Goal: Information Seeking & Learning: Learn about a topic

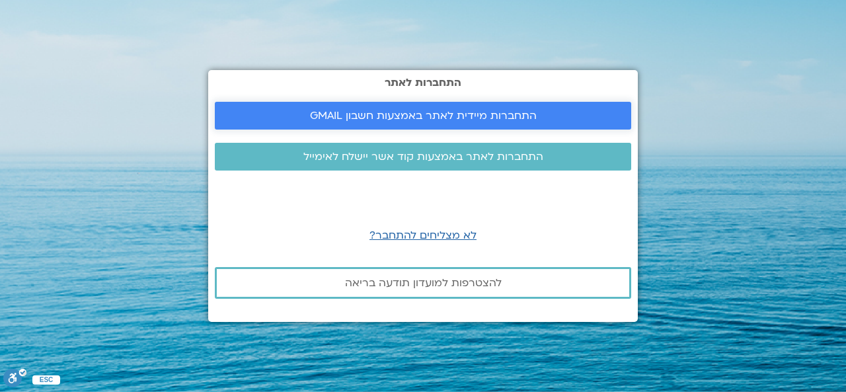
click at [411, 120] on span "התחברות מיידית לאתר באמצעות חשבון GMAIL" at bounding box center [423, 116] width 227 height 12
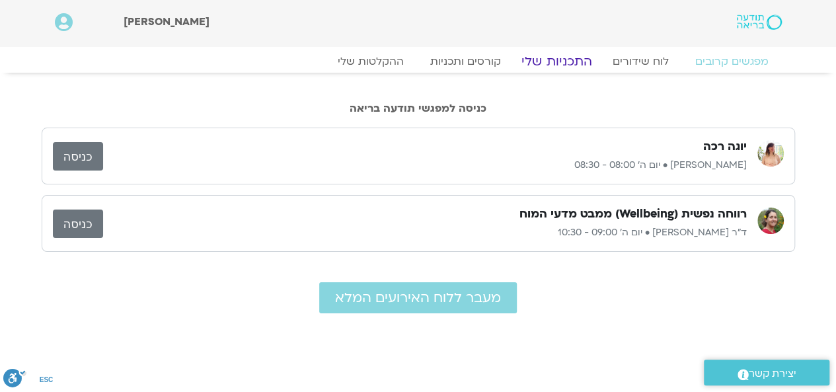
click at [577, 59] on link "התכניות שלי" at bounding box center [556, 62] width 102 height 16
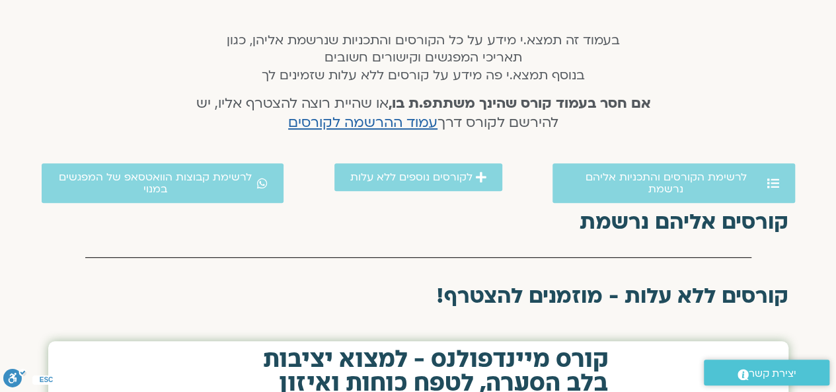
scroll to position [132, 0]
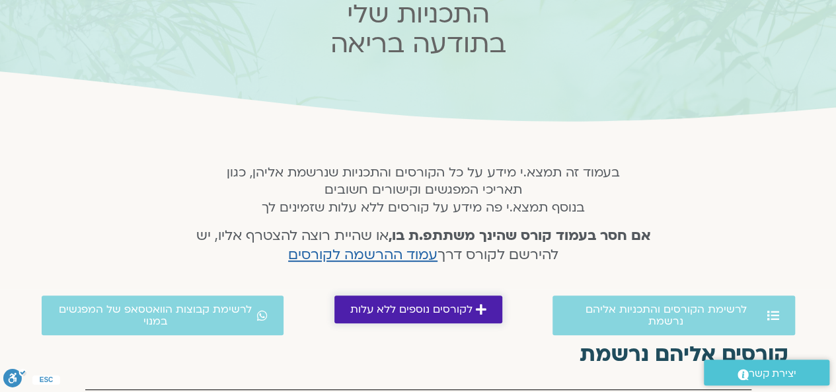
click at [476, 303] on icon at bounding box center [481, 309] width 11 height 12
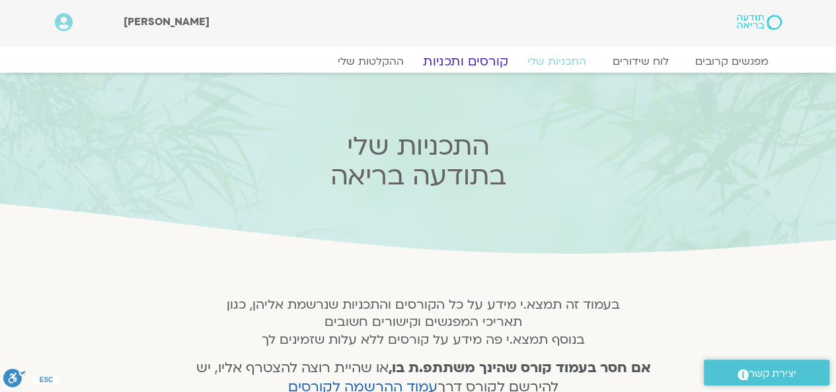
click at [463, 57] on link "קורסים ותכניות" at bounding box center [465, 62] width 116 height 16
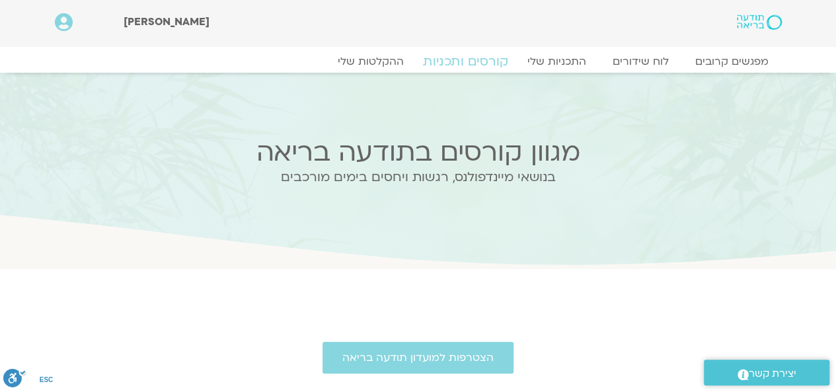
click at [483, 61] on link "קורסים ותכניות" at bounding box center [465, 62] width 116 height 16
click at [372, 59] on link "ההקלטות שלי" at bounding box center [370, 62] width 111 height 16
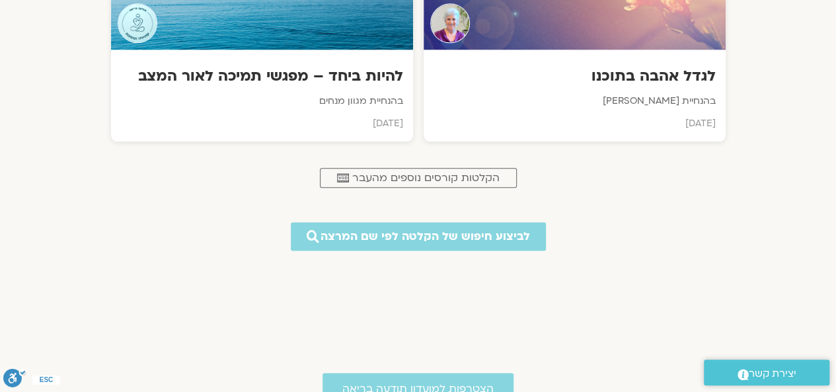
scroll to position [793, 0]
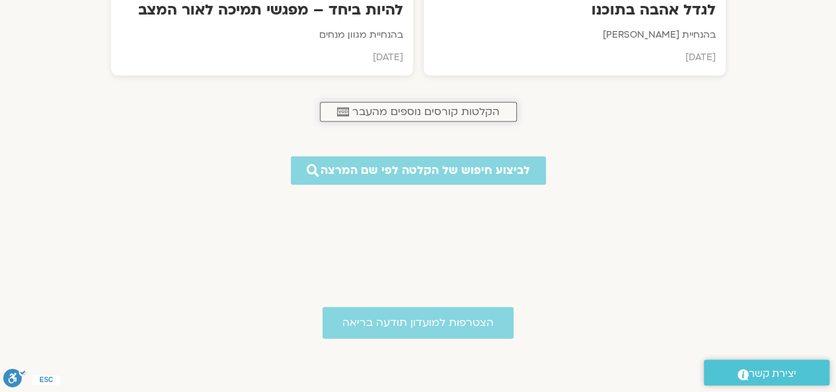
click at [448, 107] on span "הקלטות קורסים נוספים מהעבר" at bounding box center [425, 112] width 147 height 12
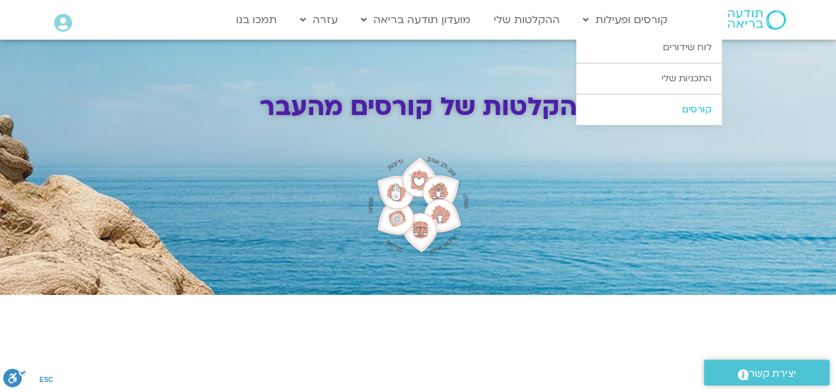
click at [699, 112] on link "קורסים" at bounding box center [648, 109] width 145 height 30
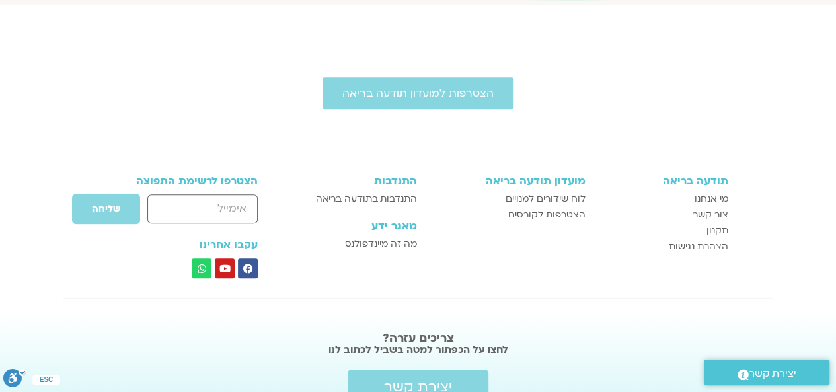
scroll to position [329, 0]
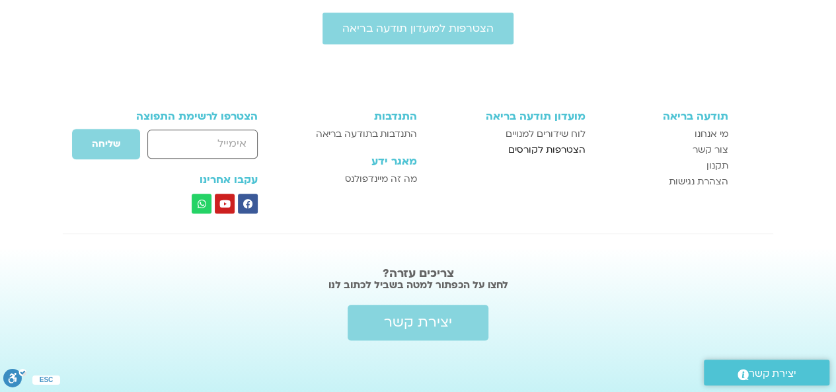
click at [544, 149] on span "הצטרפות לקורסים" at bounding box center [546, 150] width 77 height 16
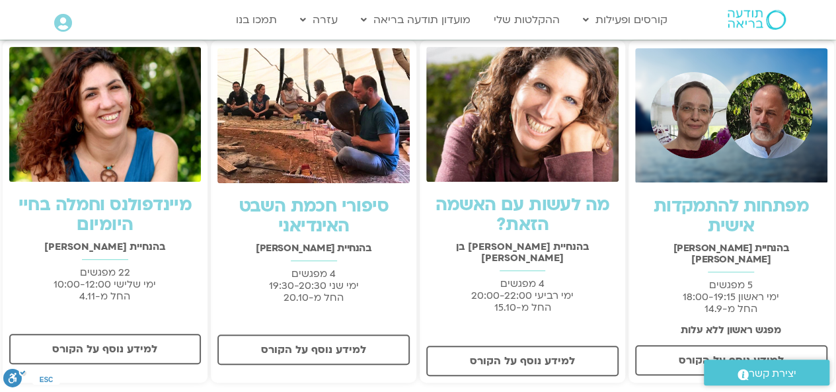
scroll to position [330, 0]
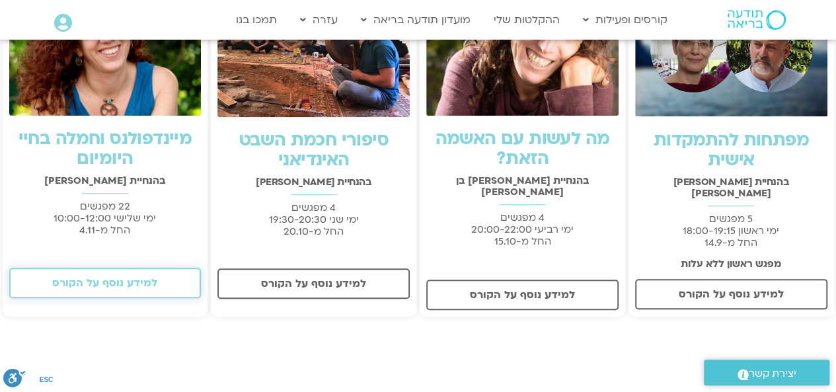
click at [87, 284] on span "למידע נוסף על הקורס" at bounding box center [104, 283] width 105 height 12
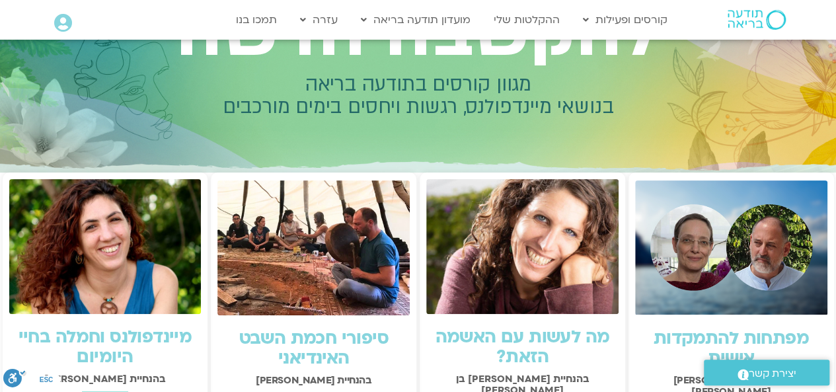
scroll to position [0, 0]
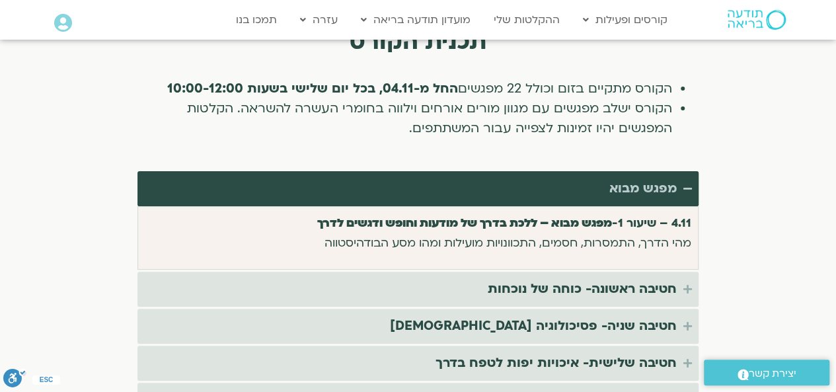
scroll to position [2708, 0]
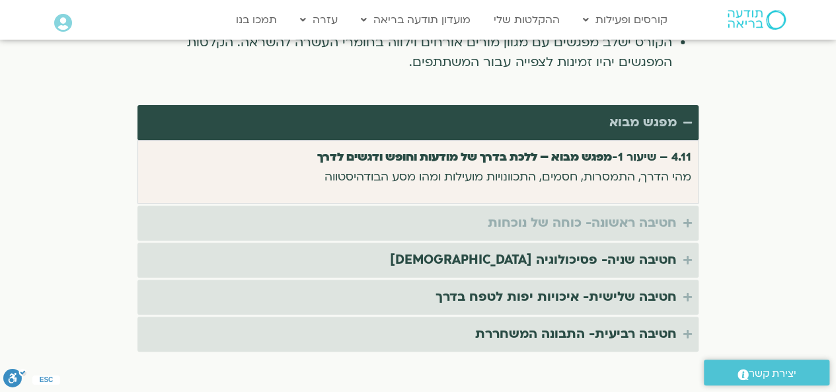
click at [683, 205] on summary "חטיבה ראשונה- כוחה של נוכחות" at bounding box center [417, 222] width 561 height 35
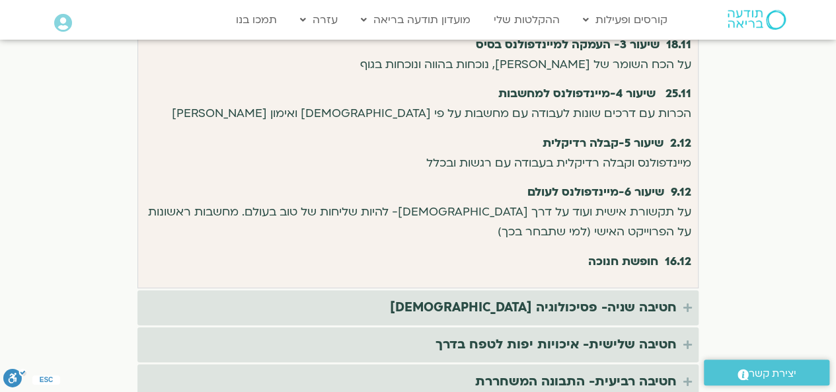
scroll to position [2973, 0]
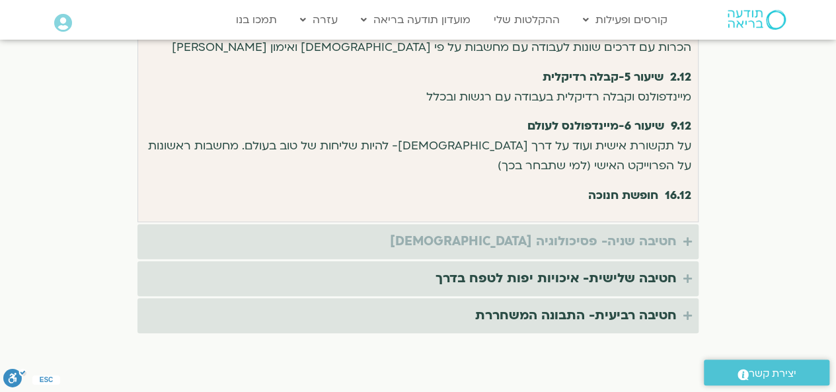
click at [685, 236] on icon "Accordion. Open links with Enter or Space, close with Escape, and navigate with…" at bounding box center [687, 241] width 9 height 10
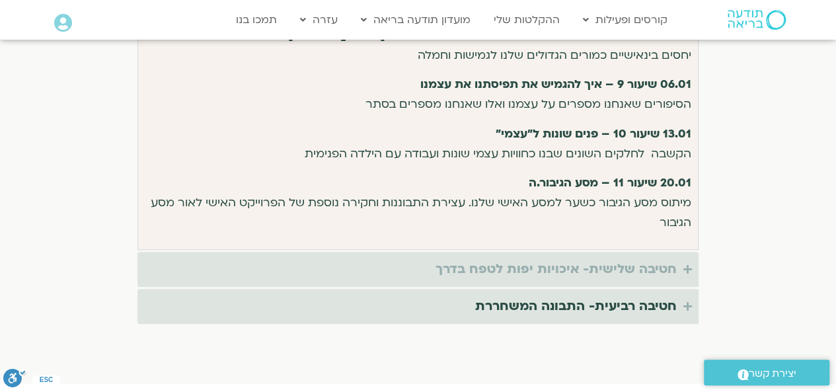
click at [684, 264] on icon "Accordion. Open links with Enter or Space, close with Escape, and navigate with…" at bounding box center [687, 269] width 9 height 10
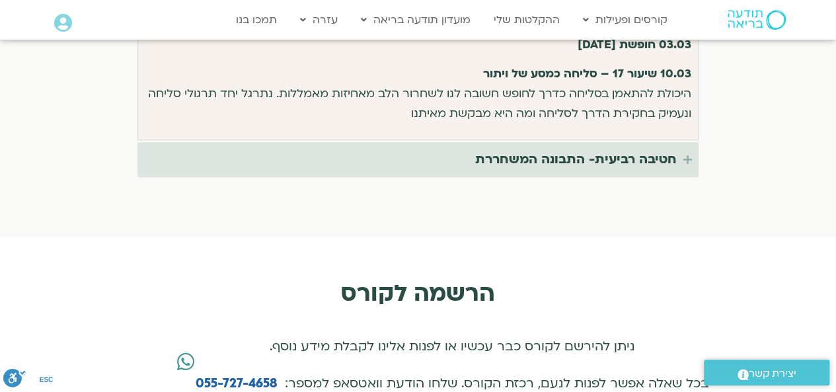
scroll to position [3303, 0]
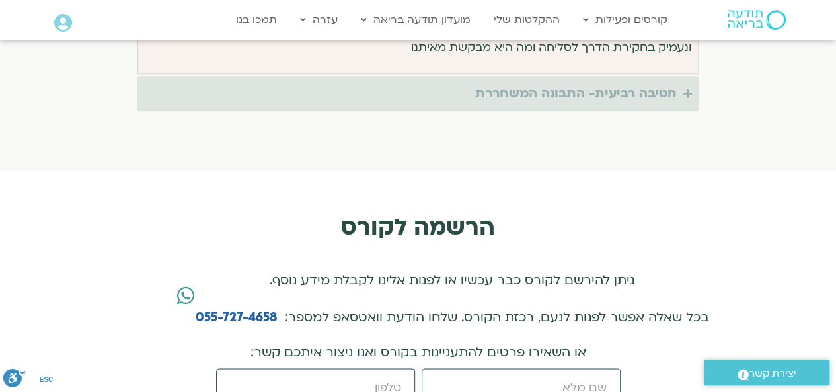
click at [685, 89] on icon "Accordion. Open links with Enter or Space, close with Escape, and navigate with…" at bounding box center [687, 94] width 9 height 10
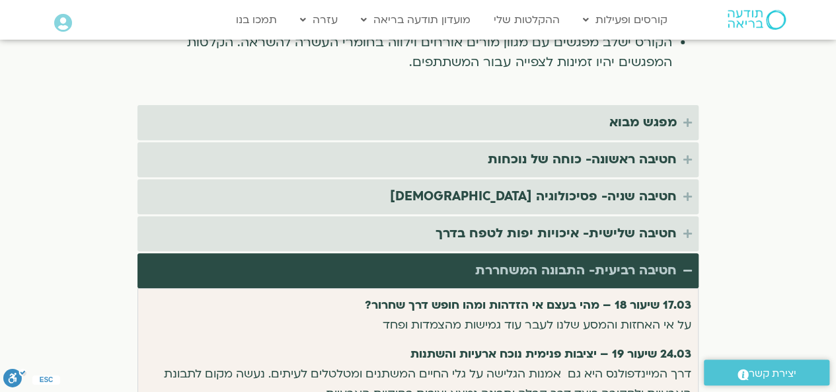
scroll to position [2510, 0]
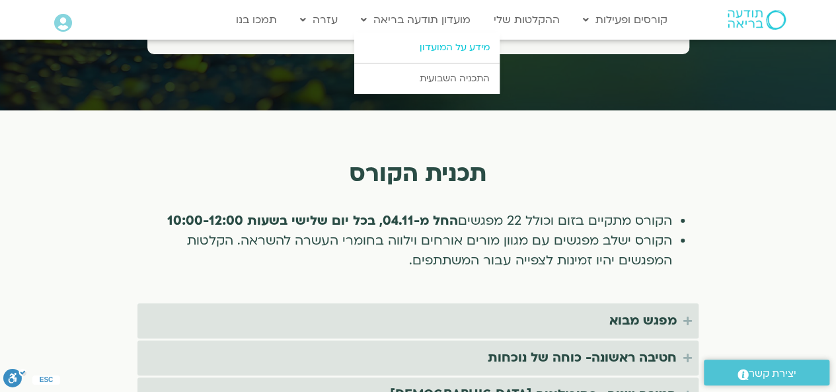
click at [496, 46] on link "מידע על המועדון" at bounding box center [426, 47] width 145 height 30
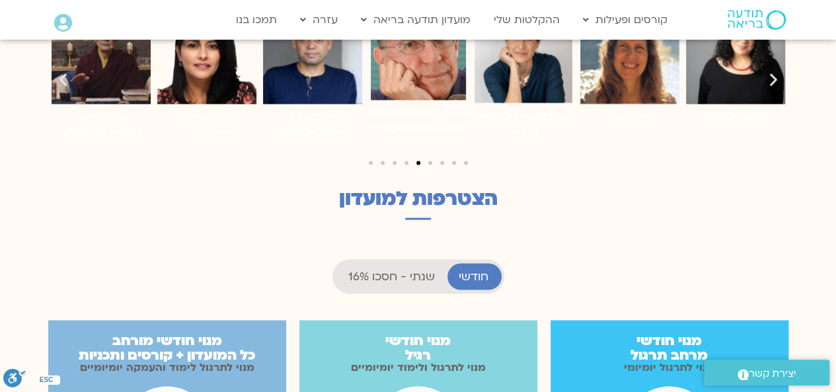
scroll to position [859, 0]
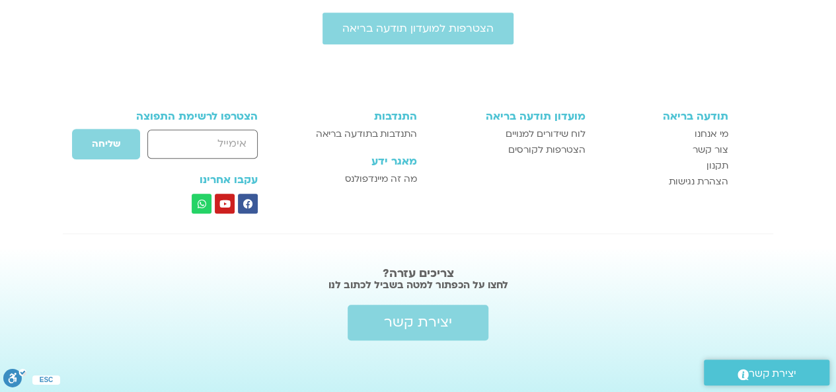
scroll to position [329, 0]
click at [554, 145] on span "הצטרפות לקורסים" at bounding box center [546, 150] width 77 height 16
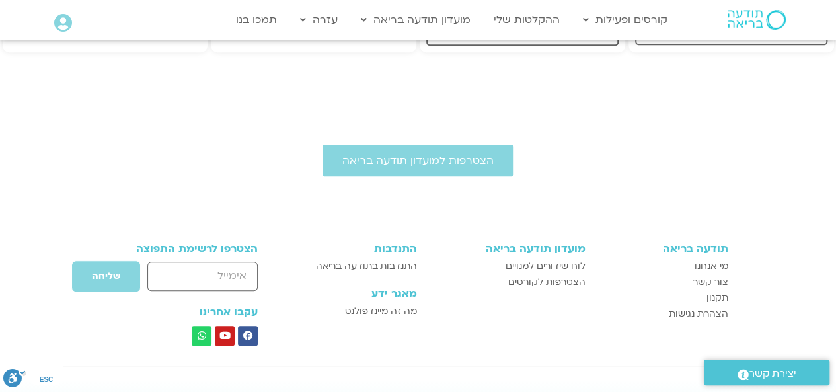
scroll to position [264, 0]
